Goal: Find specific page/section: Find specific page/section

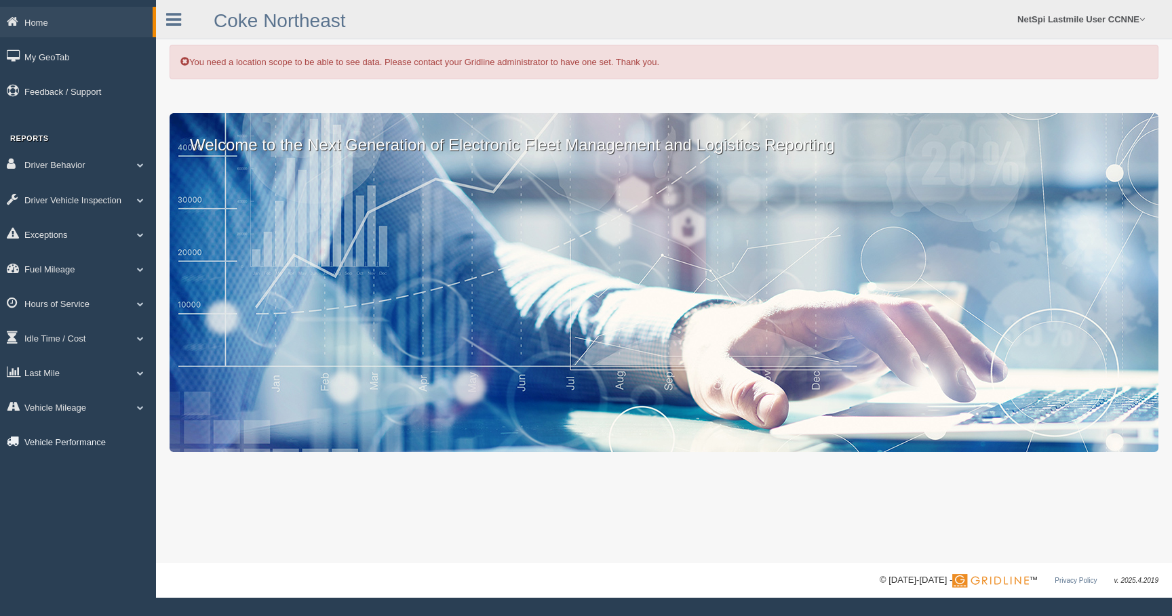
click at [59, 447] on link "Vehicle Performance" at bounding box center [78, 441] width 156 height 31
click at [48, 446] on link "Vehicle Performance" at bounding box center [76, 441] width 153 height 31
click at [61, 446] on link "Vehicle Performance" at bounding box center [78, 441] width 156 height 31
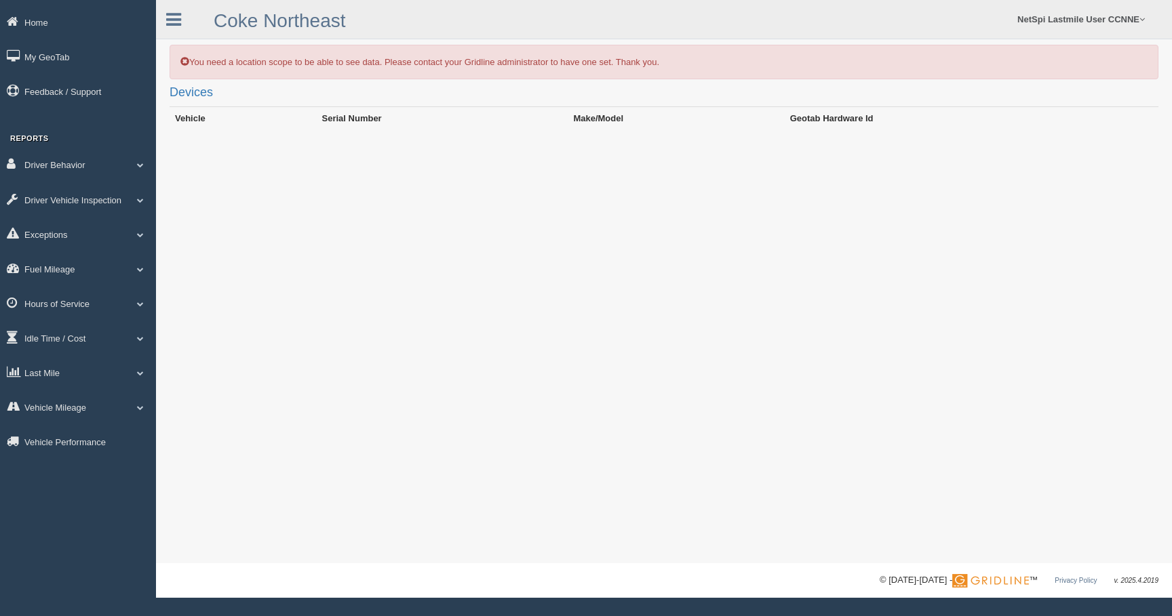
click at [184, 62] on span at bounding box center [184, 61] width 9 height 9
click at [250, 63] on div "You need a location scope to be able to see data. Please contact your Gridline …" at bounding box center [663, 62] width 988 height 35
click at [1104, 18] on link "NetSpi Lastmile User CCNNE" at bounding box center [1080, 19] width 141 height 39
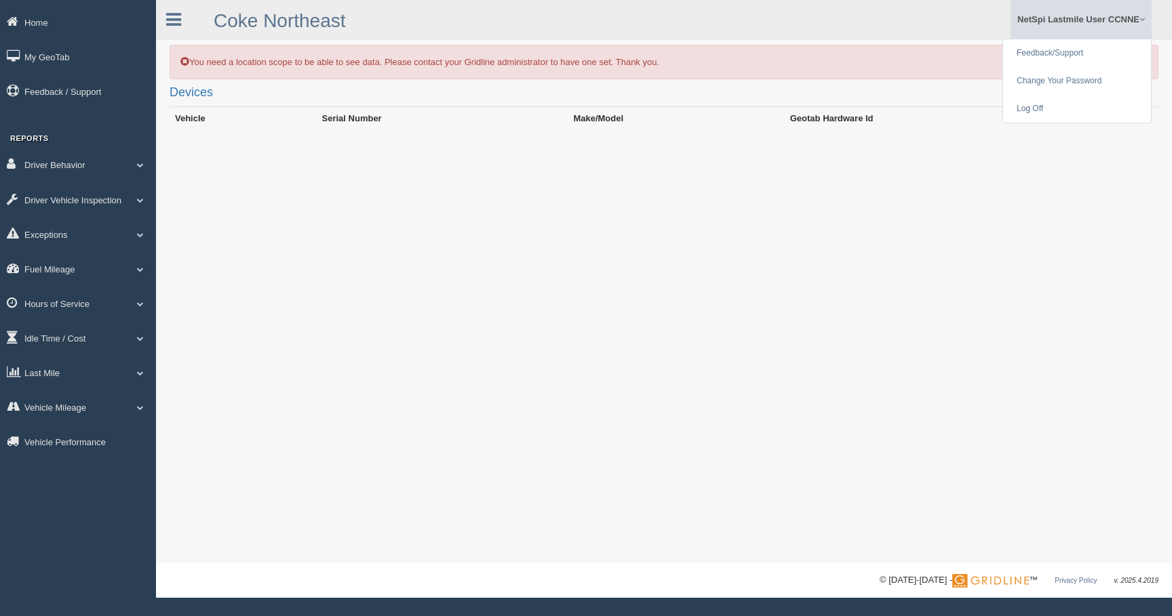
click at [706, 316] on div "You need a location scope to be able to see data. Please contact your Gridline …" at bounding box center [664, 281] width 1016 height 563
